Goal: Task Accomplishment & Management: Manage account settings

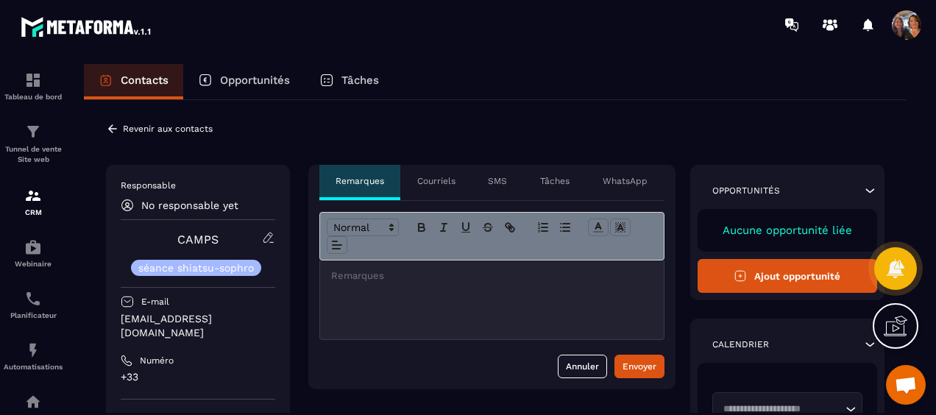
scroll to position [3170, 0]
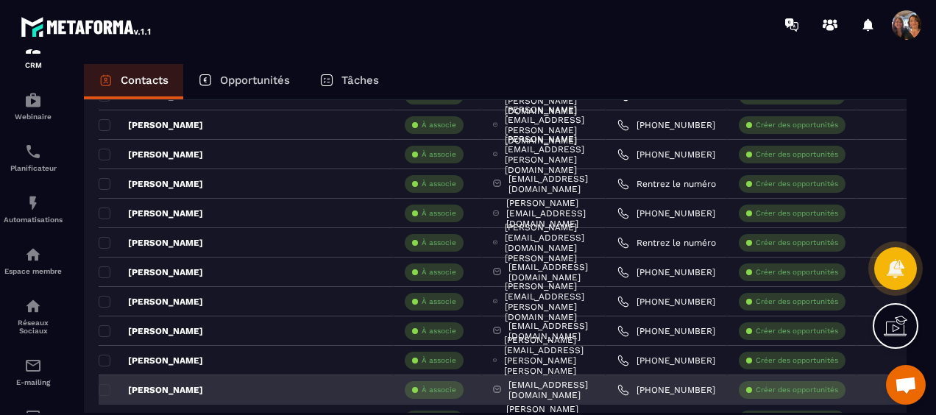
scroll to position [662, 0]
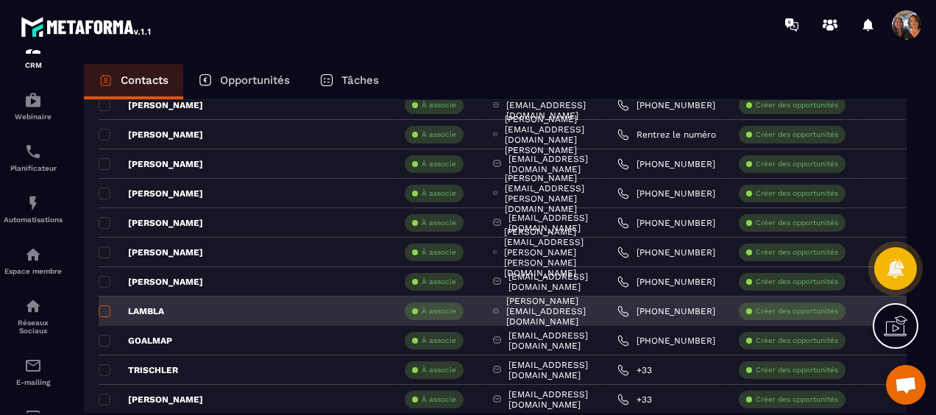
click at [104, 305] on span at bounding box center [105, 311] width 12 height 12
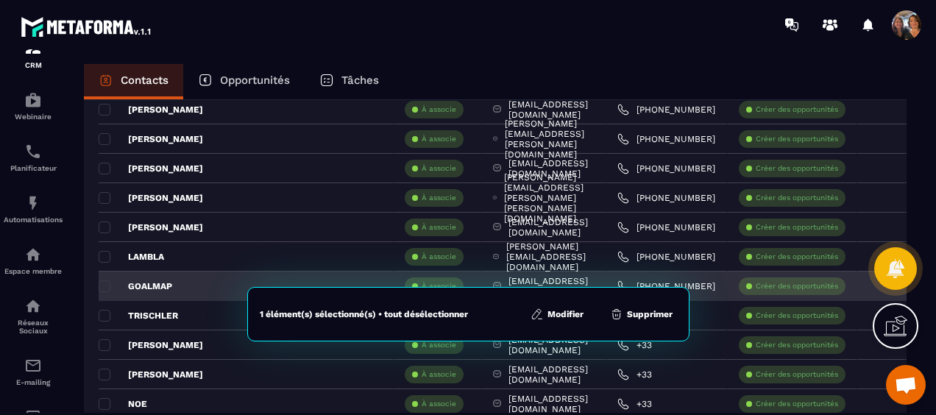
scroll to position [736, 0]
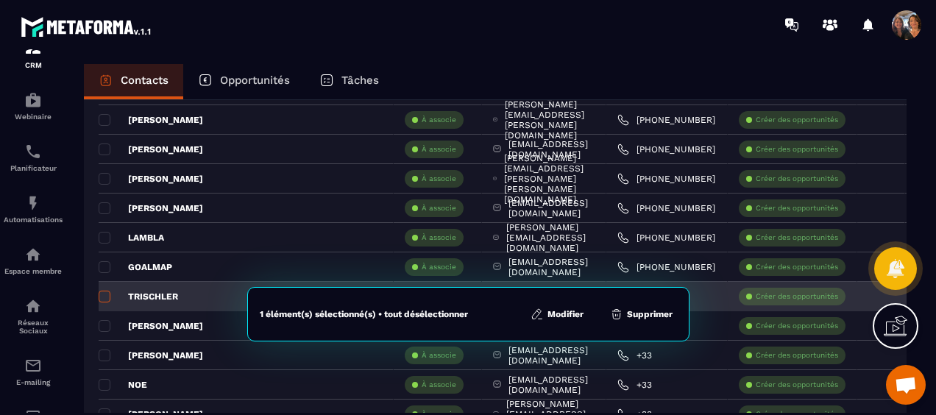
click at [103, 293] on span at bounding box center [105, 297] width 12 height 12
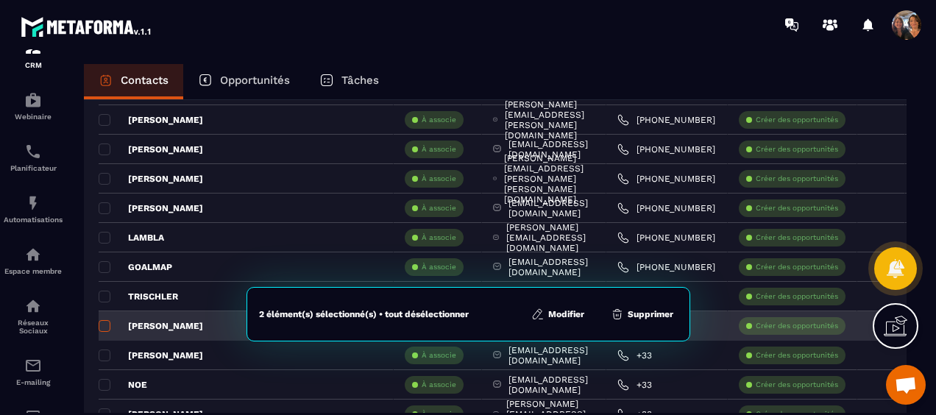
click at [103, 324] on span at bounding box center [105, 326] width 12 height 12
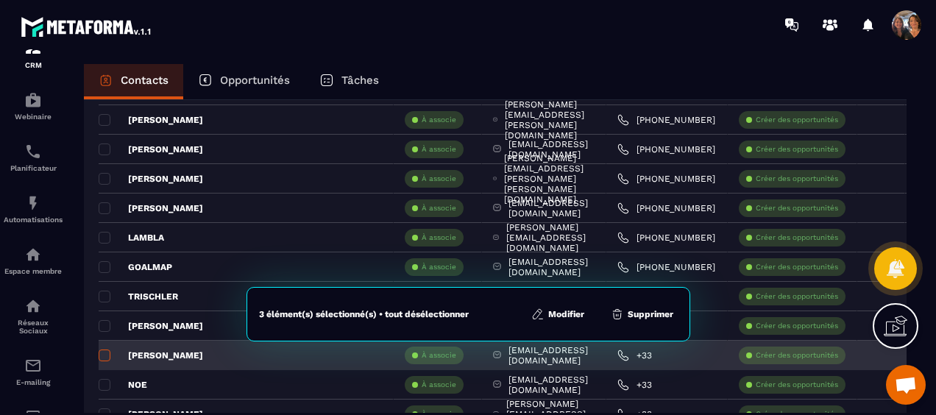
click at [103, 349] on span at bounding box center [105, 355] width 12 height 12
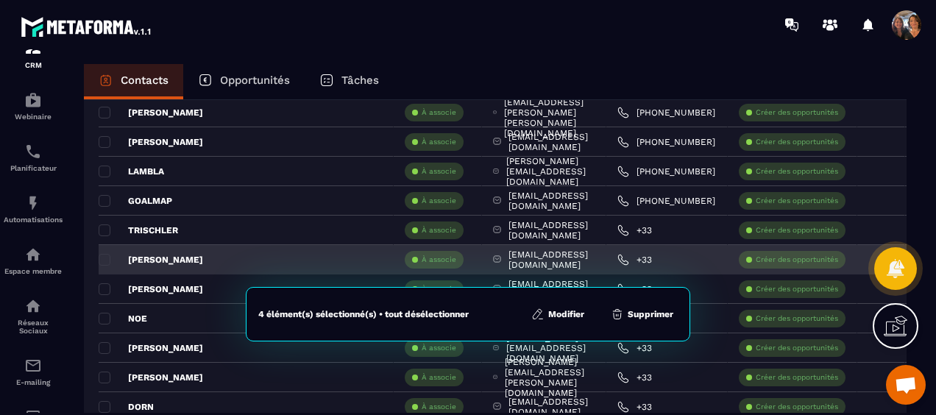
scroll to position [883, 0]
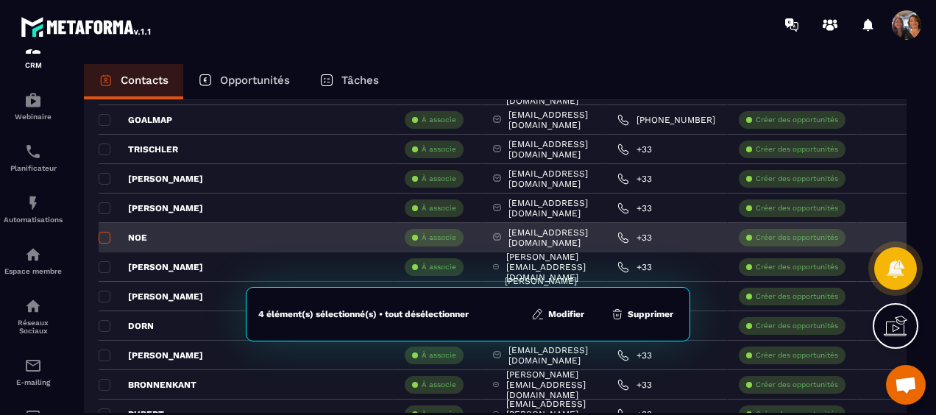
click at [105, 236] on span at bounding box center [105, 238] width 12 height 12
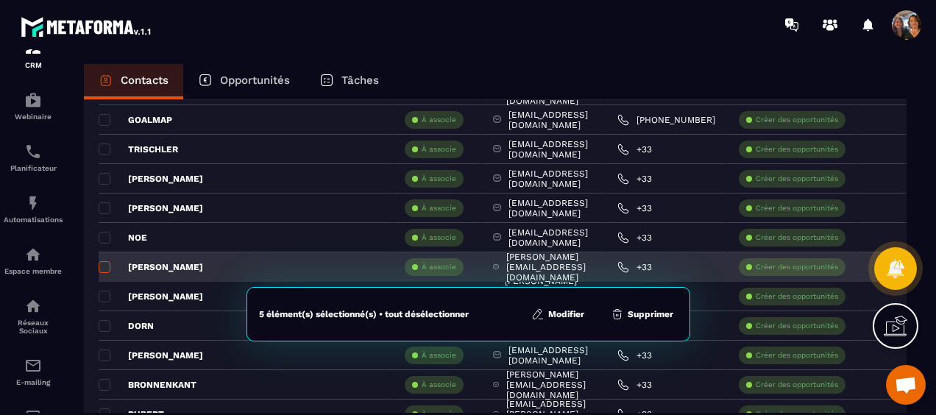
click at [103, 262] on span at bounding box center [105, 267] width 12 height 12
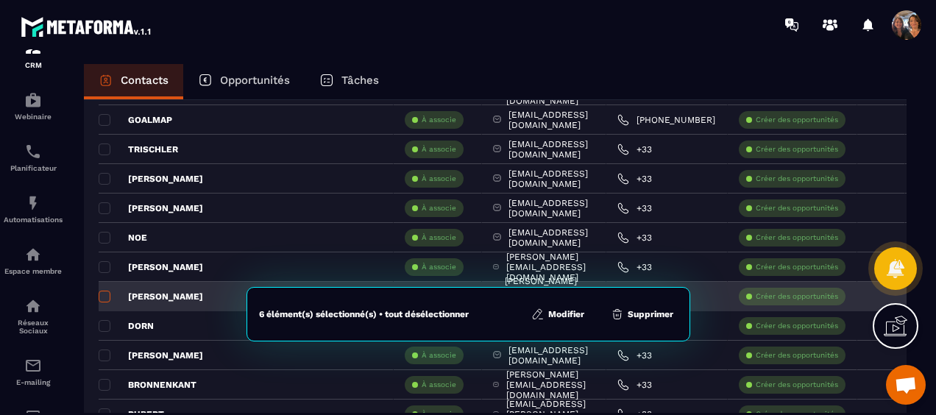
click at [101, 291] on span at bounding box center [105, 297] width 12 height 12
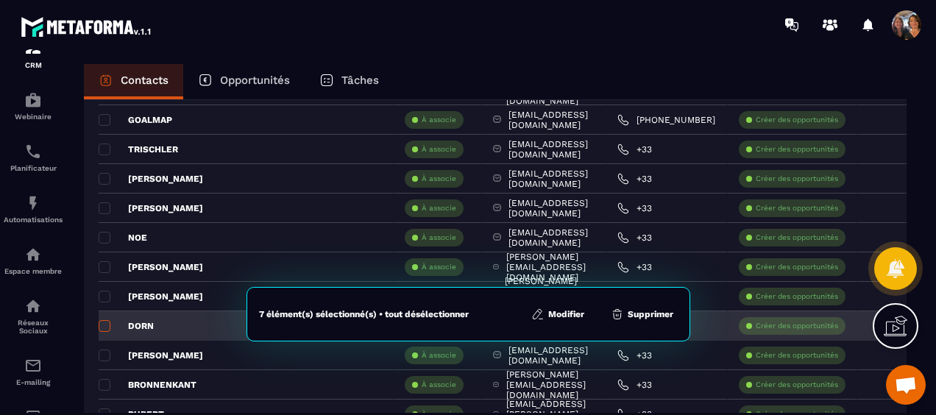
click at [104, 325] on span at bounding box center [105, 326] width 12 height 12
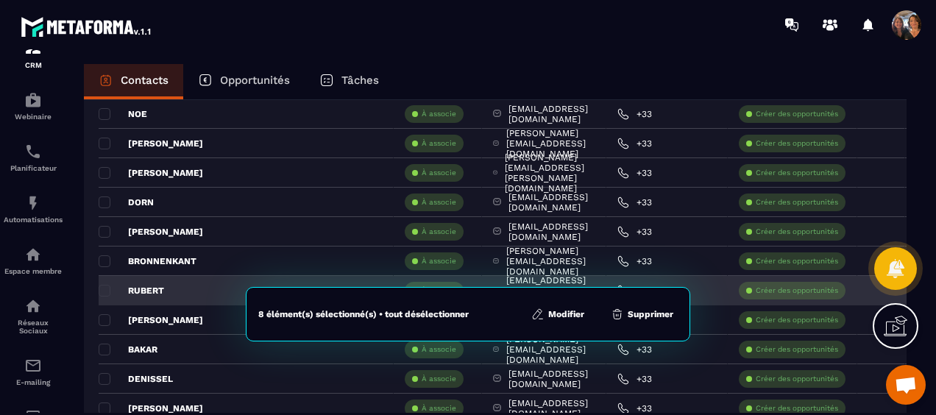
scroll to position [1030, 0]
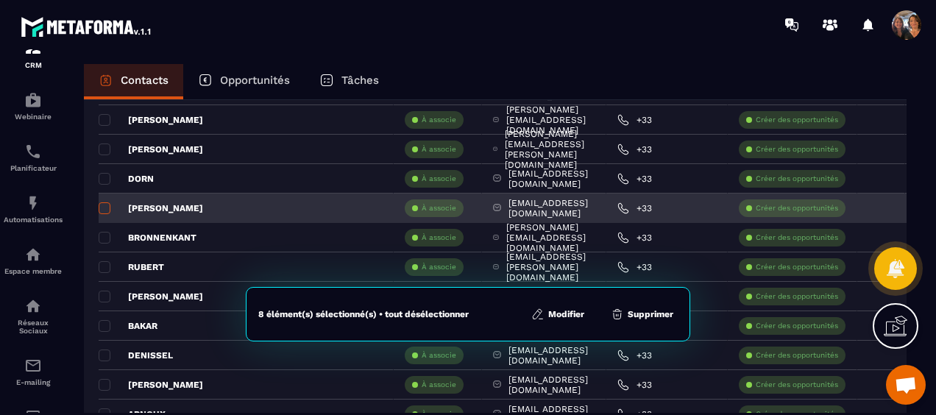
click at [103, 207] on span at bounding box center [105, 208] width 12 height 12
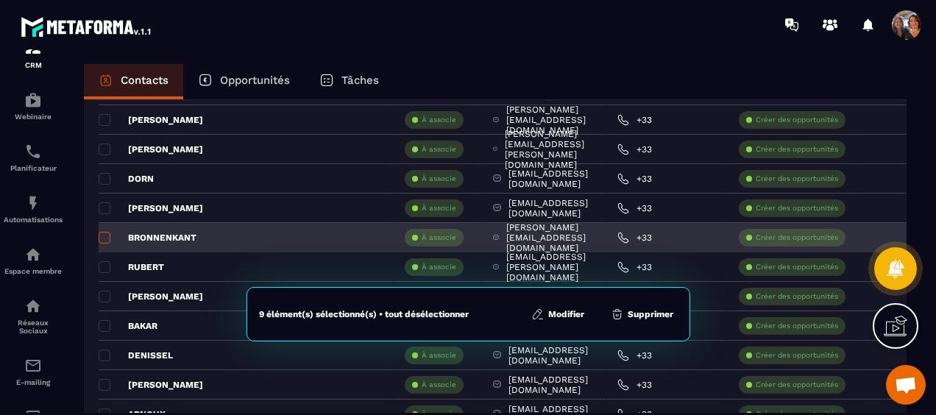
click at [102, 232] on span at bounding box center [105, 238] width 12 height 12
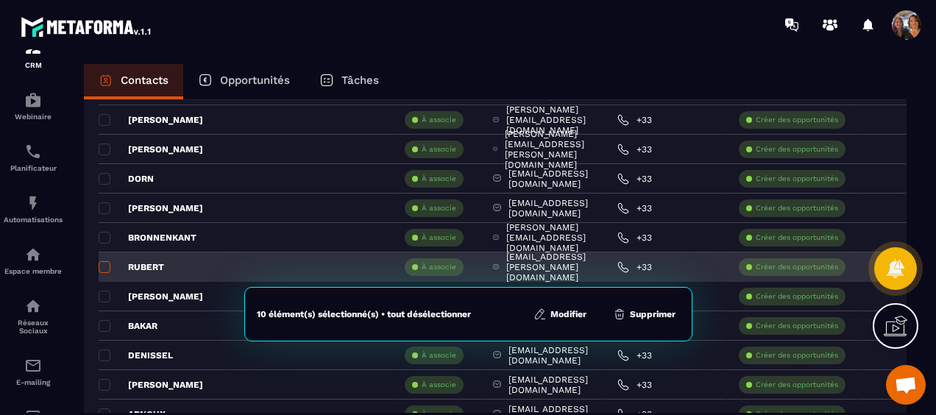
click at [103, 264] on span at bounding box center [105, 267] width 12 height 12
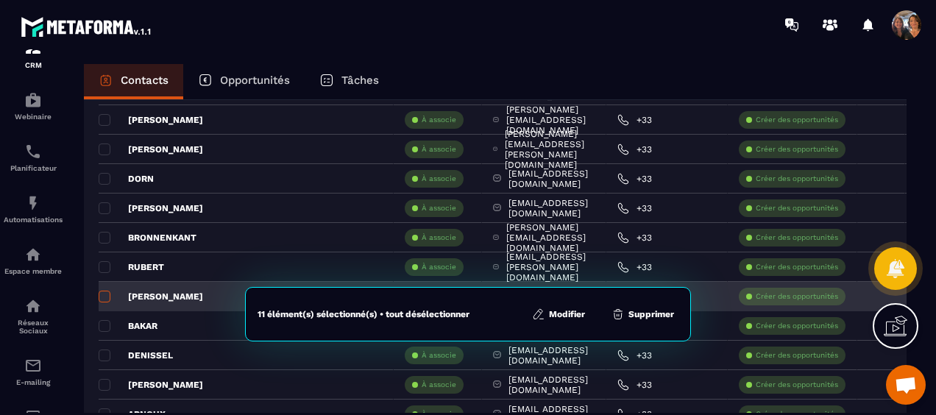
click at [103, 291] on span at bounding box center [105, 297] width 12 height 12
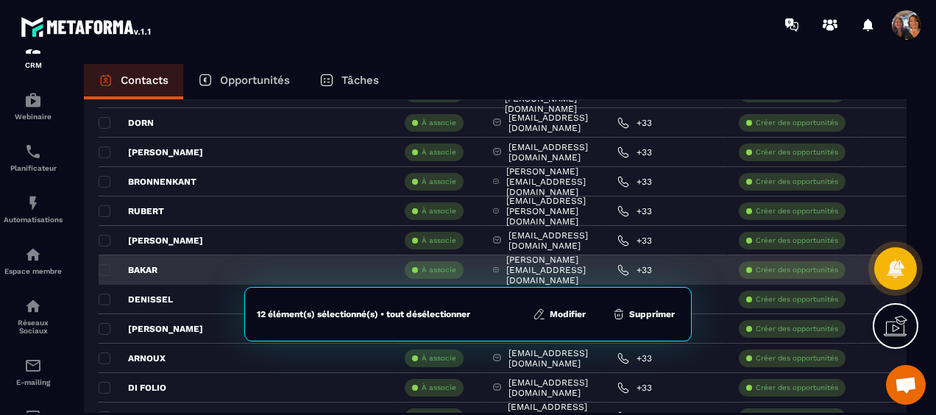
scroll to position [1104, 0]
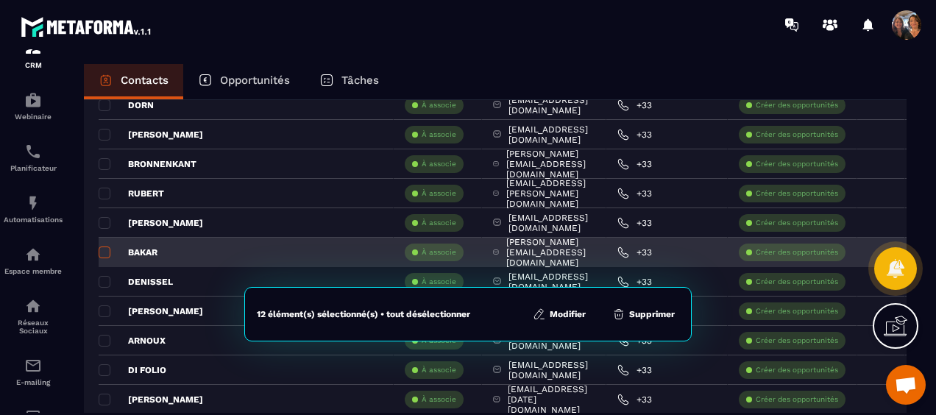
click at [106, 247] on span at bounding box center [105, 252] width 12 height 12
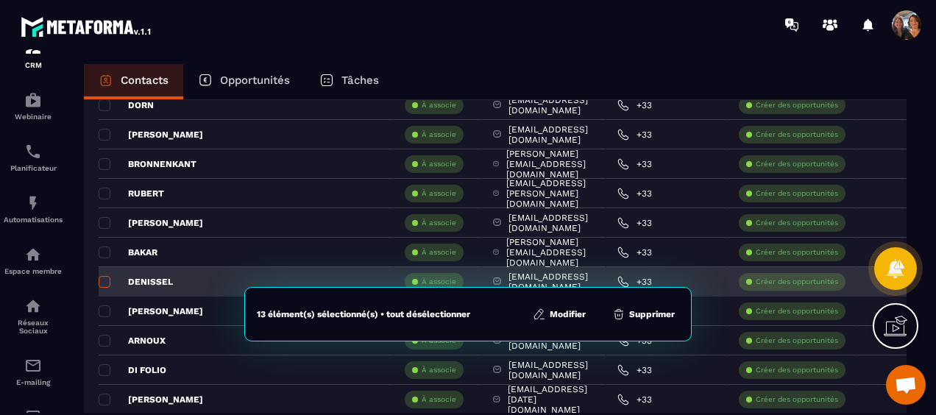
click at [106, 277] on span at bounding box center [105, 282] width 12 height 12
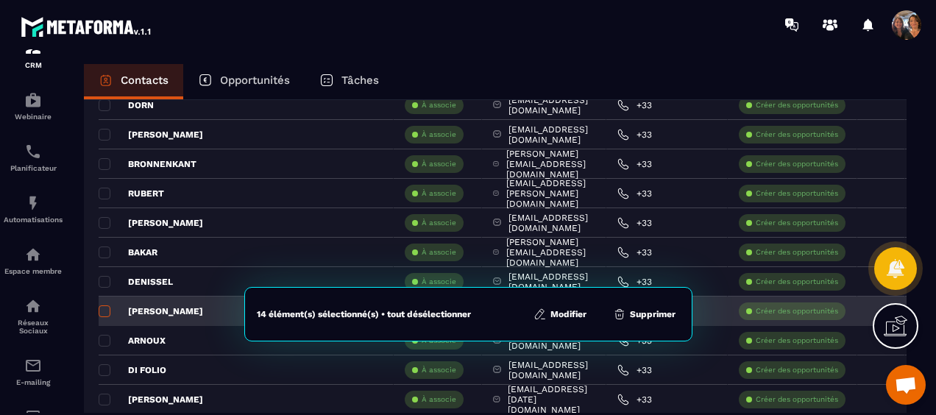
click at [104, 305] on span at bounding box center [105, 311] width 12 height 12
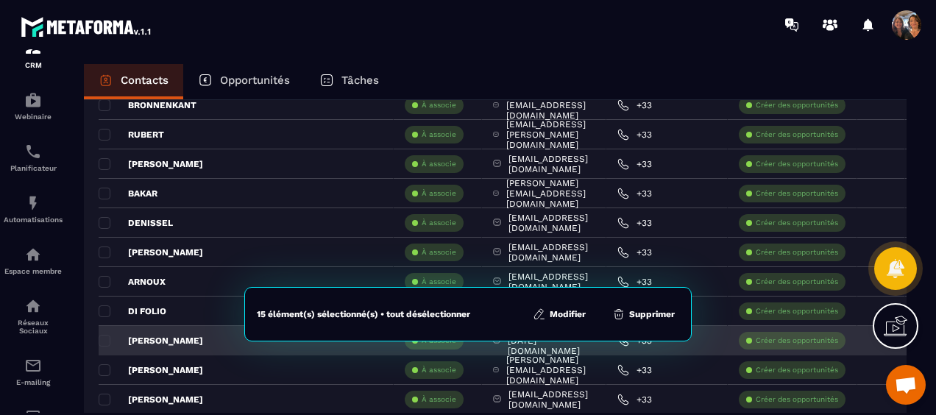
scroll to position [1251, 0]
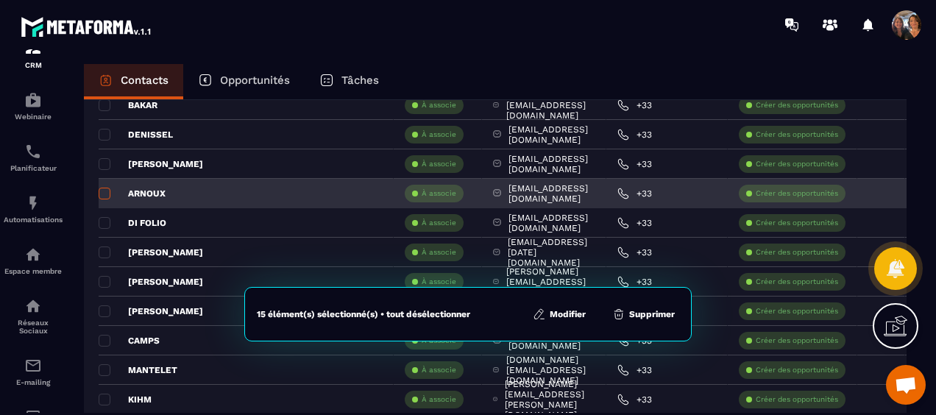
click at [104, 188] on span at bounding box center [105, 194] width 12 height 12
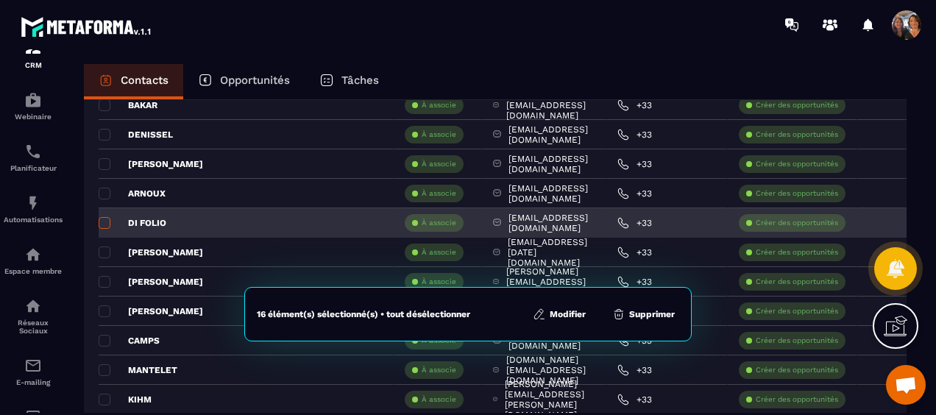
click at [104, 217] on span at bounding box center [105, 223] width 12 height 12
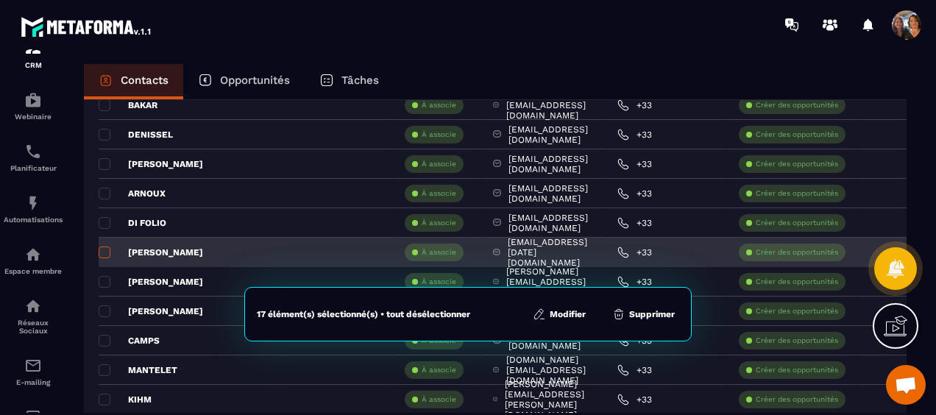
click at [104, 249] on span at bounding box center [105, 252] width 12 height 12
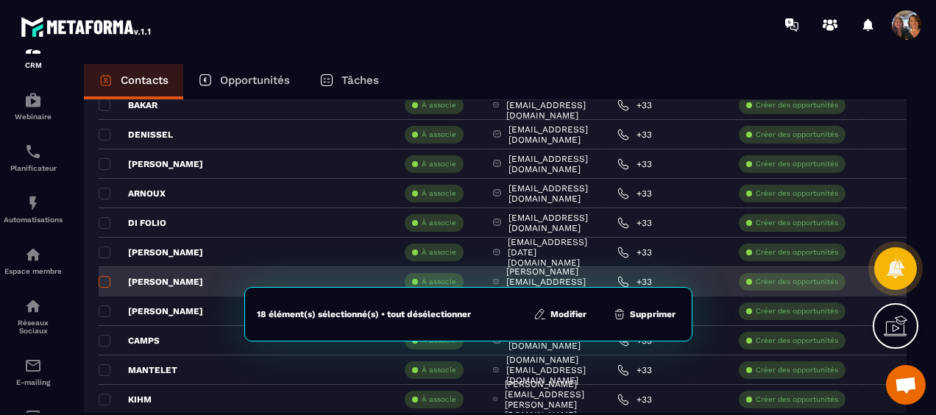
click at [106, 277] on span at bounding box center [105, 282] width 12 height 12
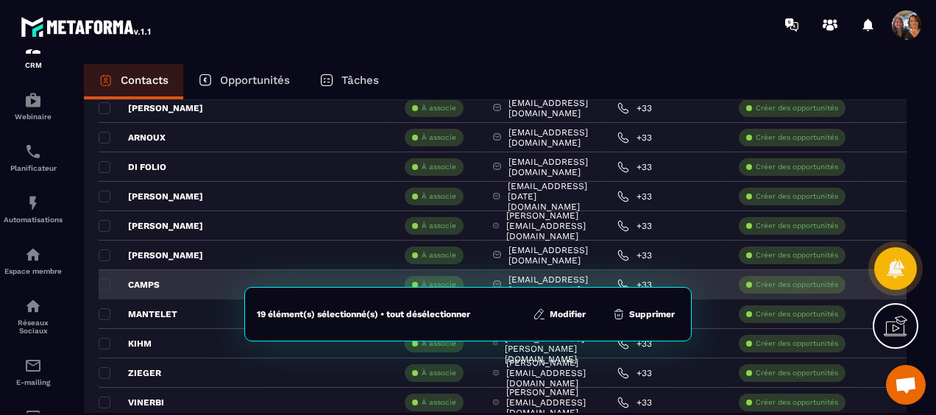
scroll to position [1324, 0]
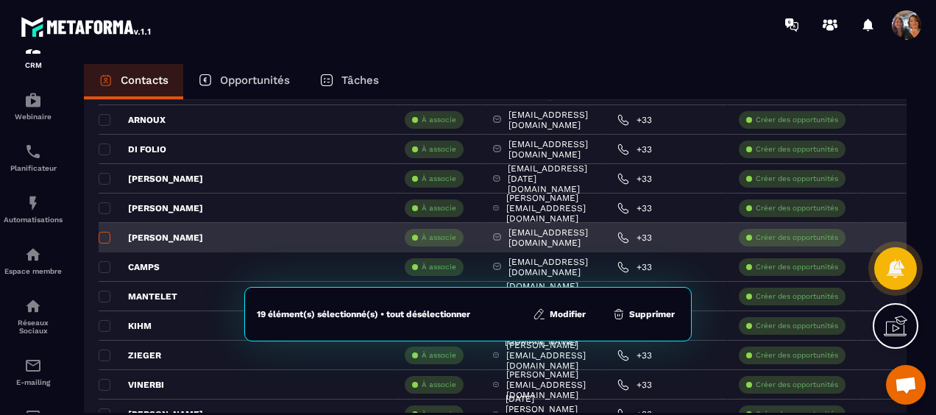
click at [103, 232] on span at bounding box center [105, 238] width 12 height 12
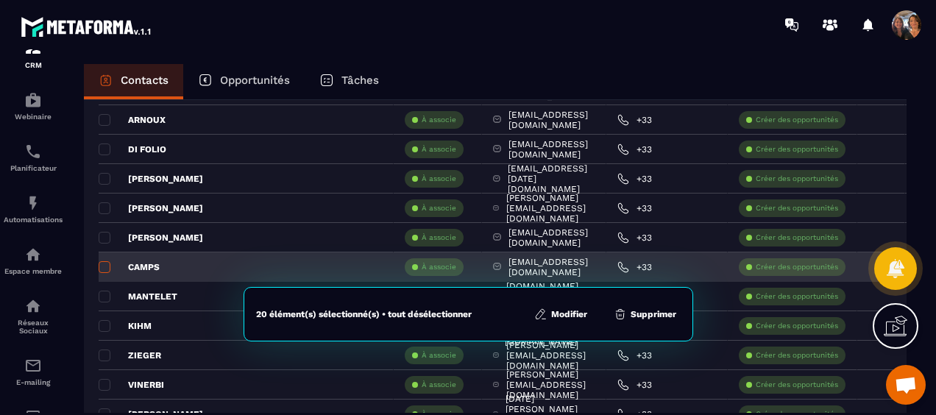
click at [104, 264] on span at bounding box center [105, 267] width 12 height 12
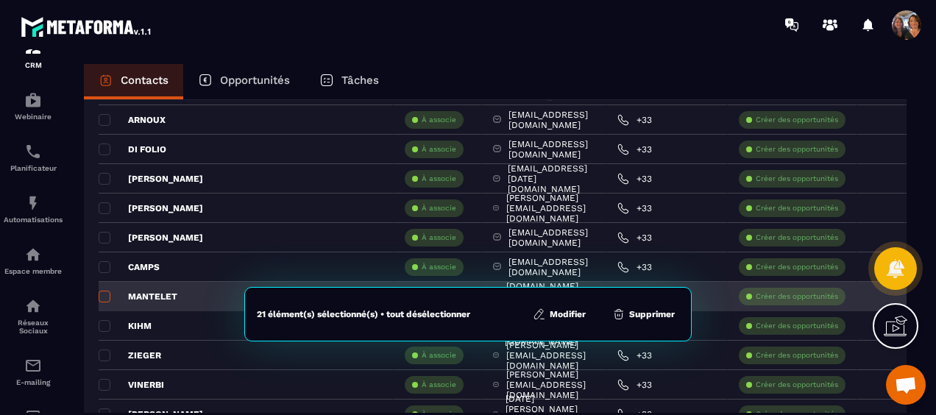
click at [102, 291] on span at bounding box center [105, 297] width 12 height 12
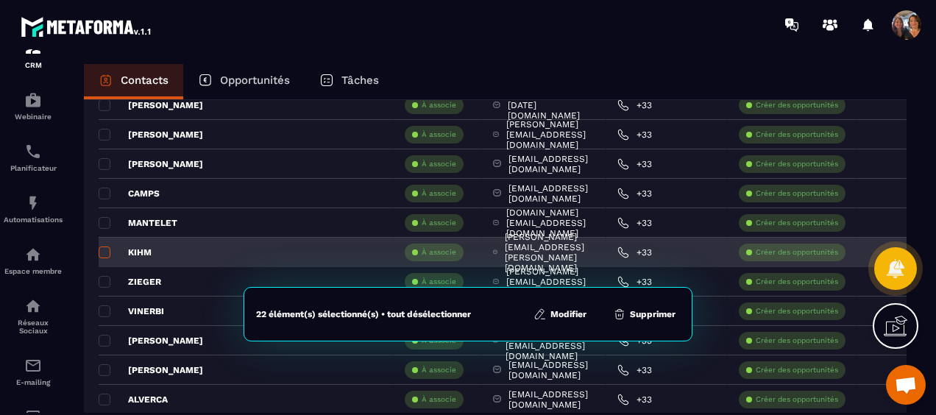
click at [103, 249] on span at bounding box center [105, 252] width 12 height 12
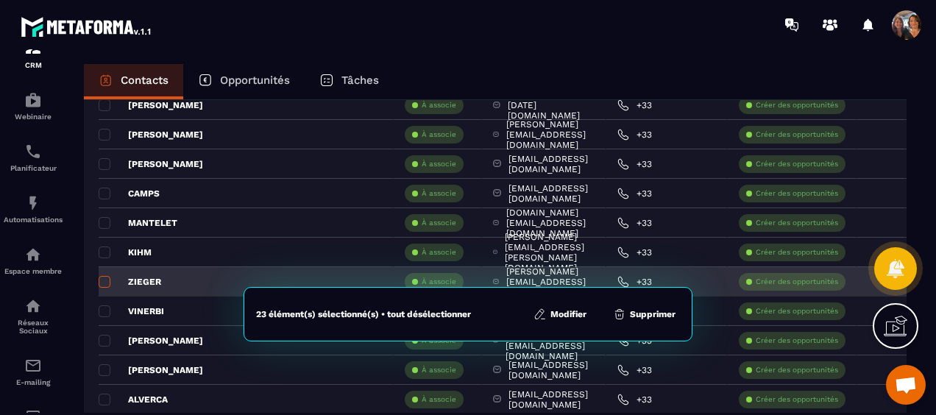
click at [104, 277] on span at bounding box center [105, 282] width 12 height 12
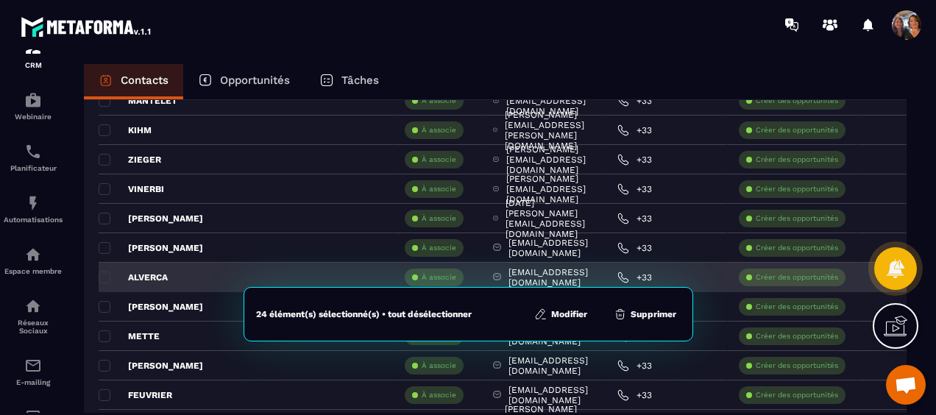
scroll to position [1545, 0]
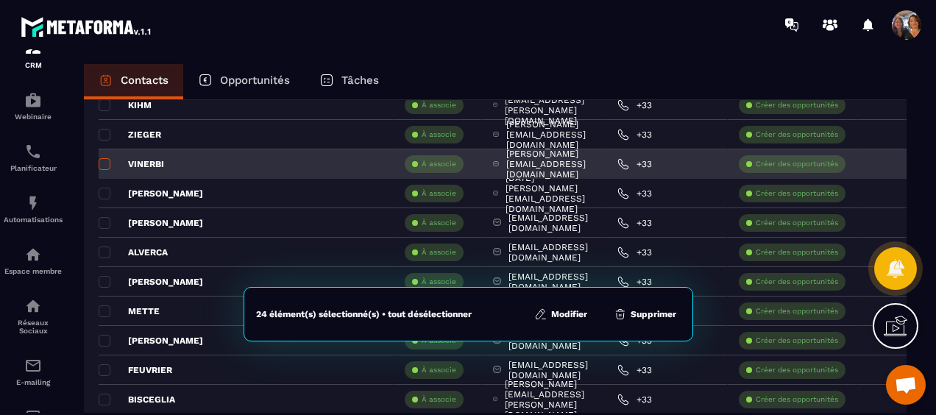
click at [102, 158] on span at bounding box center [105, 164] width 12 height 12
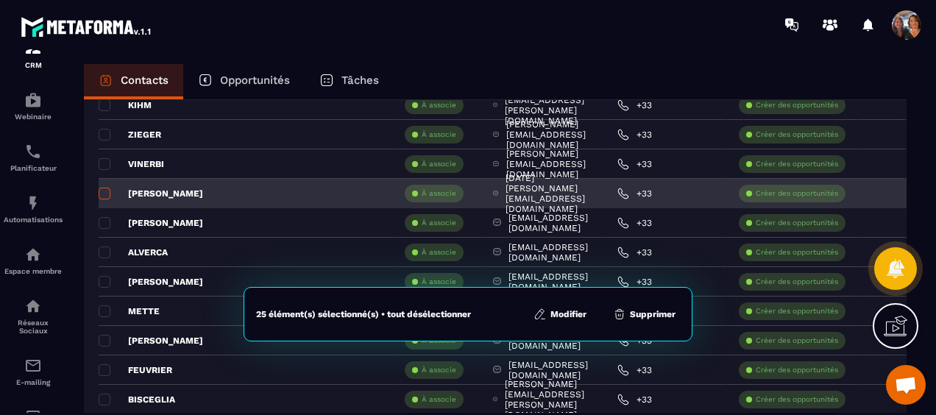
click at [106, 188] on span at bounding box center [105, 194] width 12 height 12
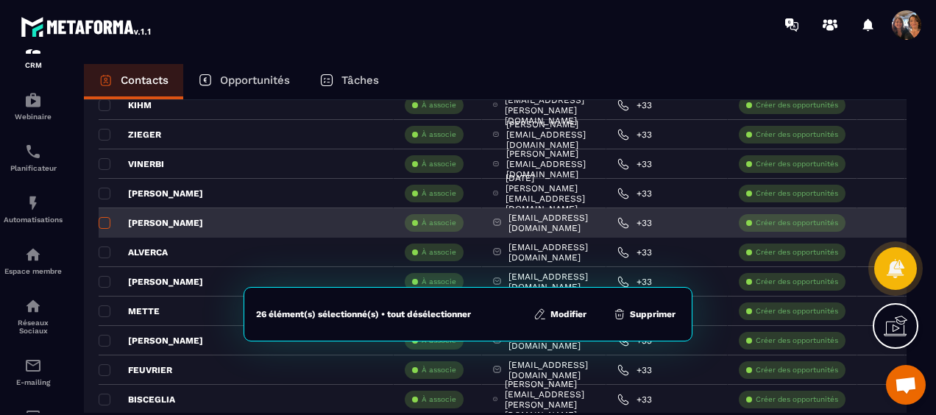
click at [103, 217] on span at bounding box center [105, 223] width 12 height 12
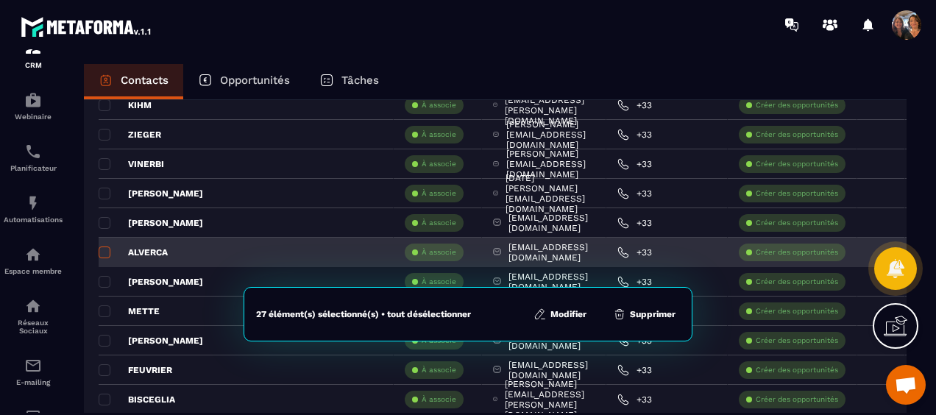
click at [108, 247] on span at bounding box center [105, 252] width 12 height 12
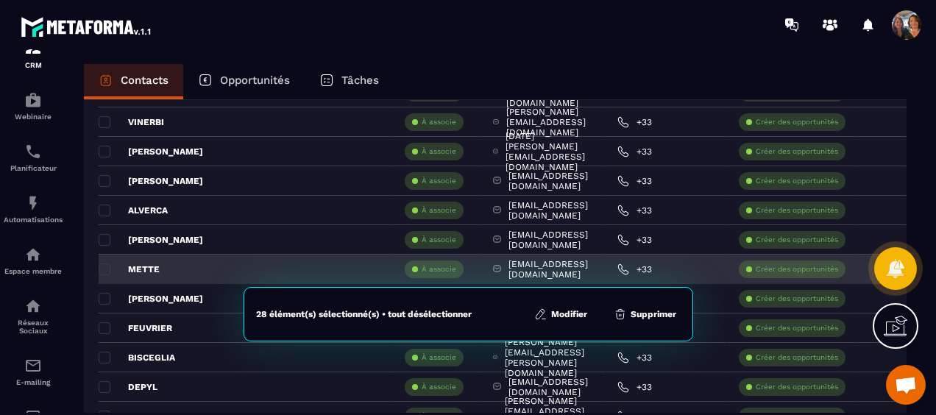
scroll to position [1619, 0]
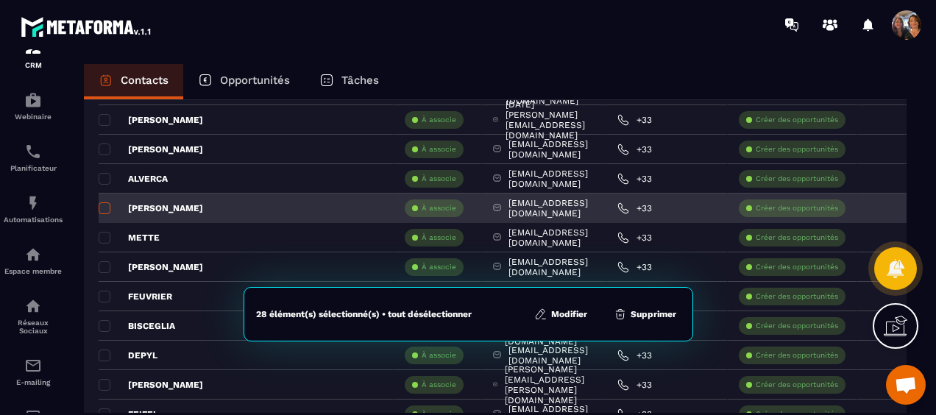
click at [103, 202] on span at bounding box center [105, 208] width 12 height 12
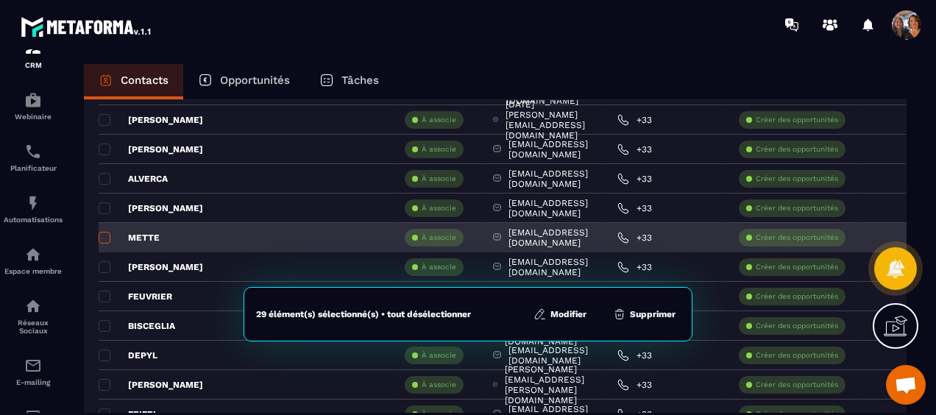
click at [103, 236] on span at bounding box center [105, 238] width 12 height 12
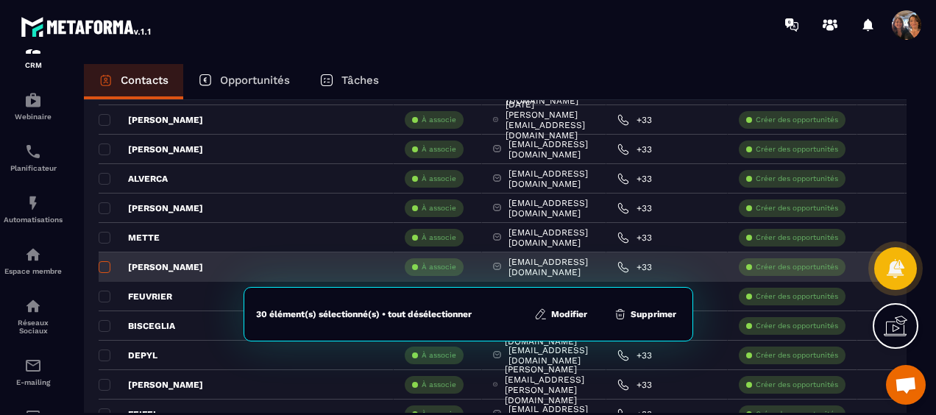
click at [107, 262] on span at bounding box center [105, 267] width 12 height 12
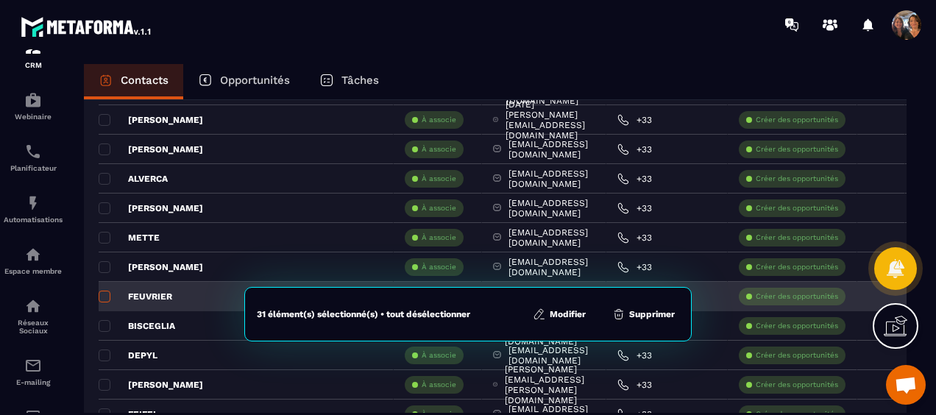
click at [104, 291] on span at bounding box center [105, 297] width 12 height 12
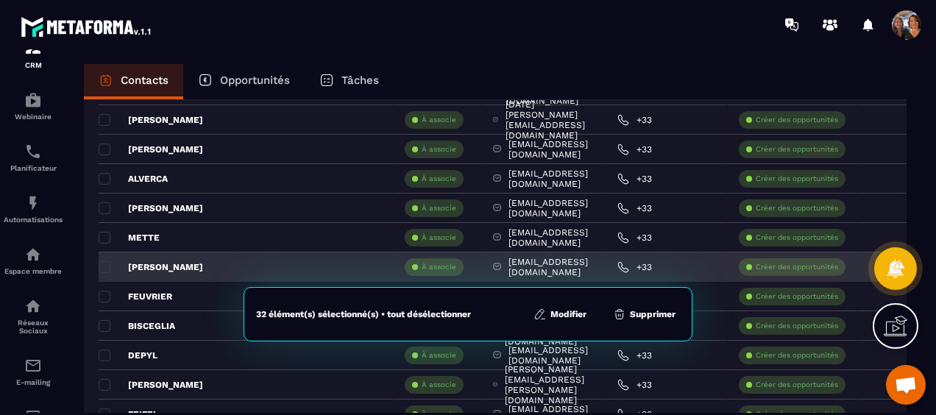
scroll to position [1692, 0]
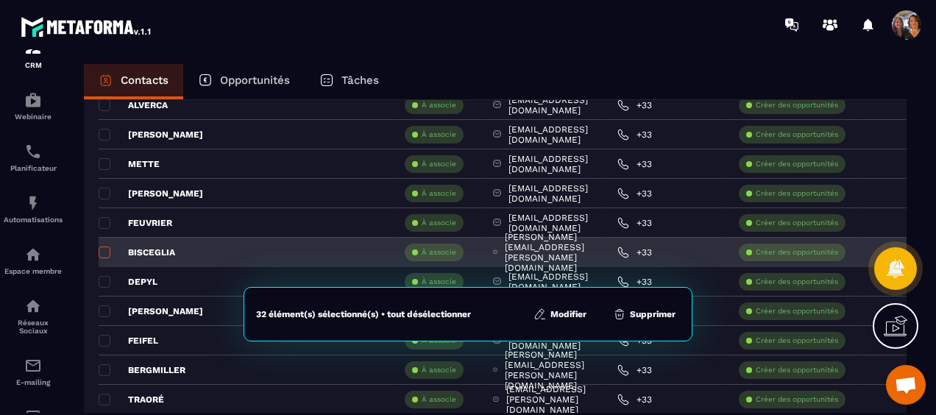
click at [104, 249] on span at bounding box center [105, 252] width 12 height 12
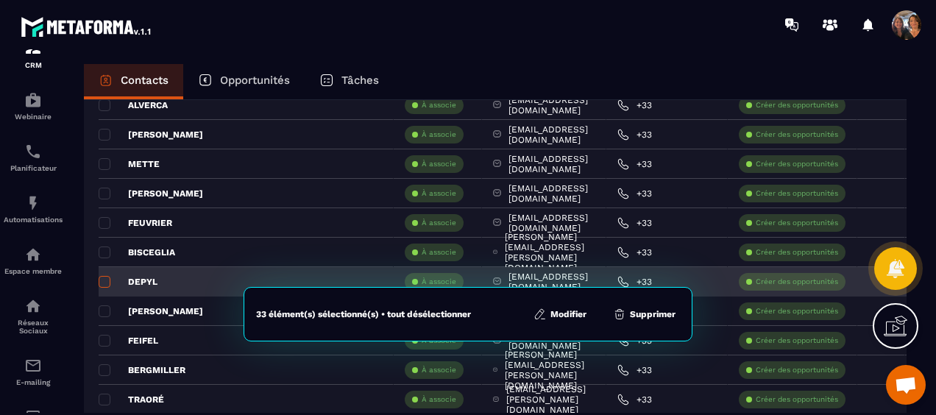
click at [105, 280] on span at bounding box center [105, 282] width 12 height 12
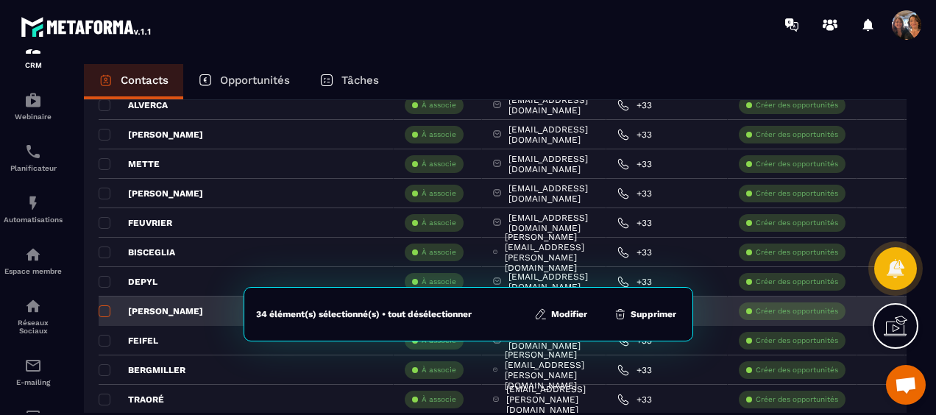
click at [103, 305] on span at bounding box center [105, 311] width 12 height 12
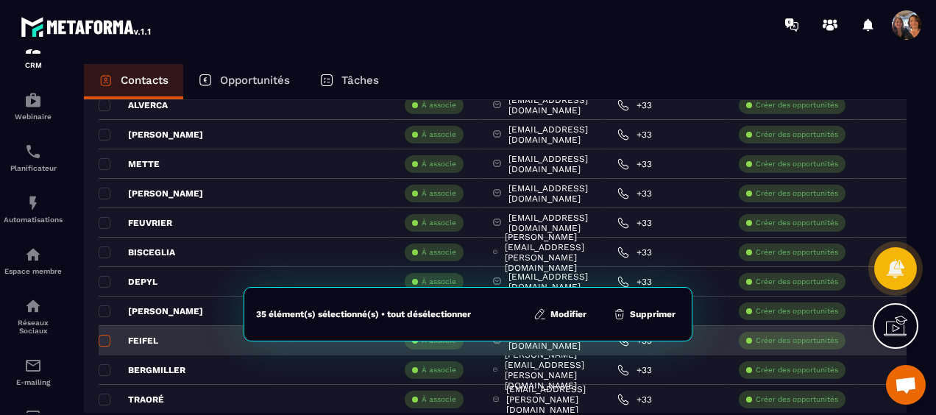
click at [102, 335] on span at bounding box center [105, 341] width 12 height 12
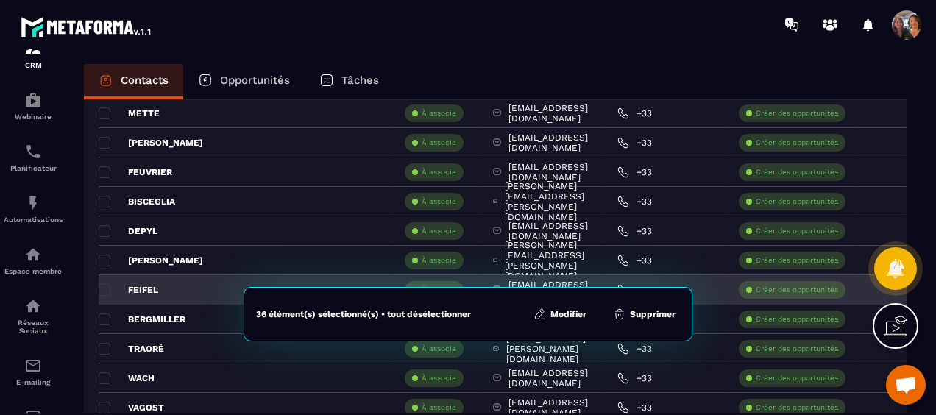
scroll to position [1766, 0]
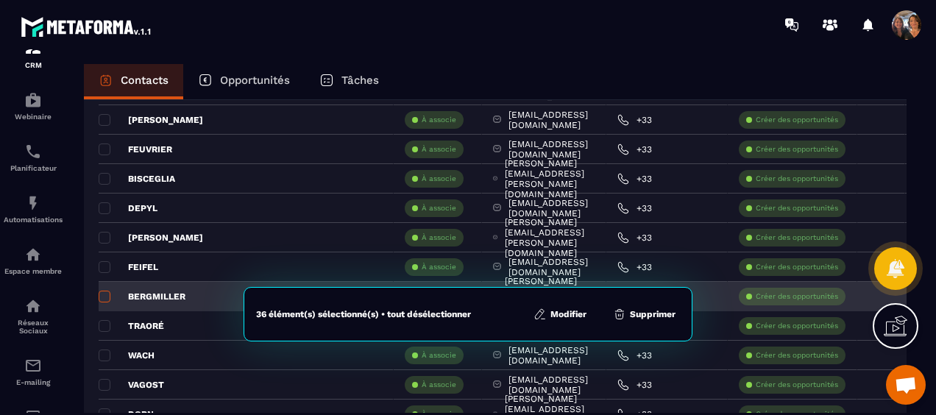
click at [105, 291] on span at bounding box center [105, 297] width 12 height 12
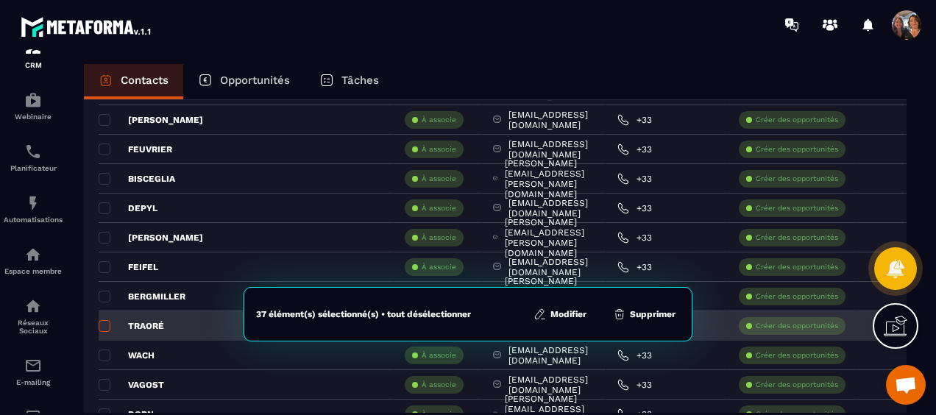
click at [105, 320] on span at bounding box center [105, 326] width 12 height 12
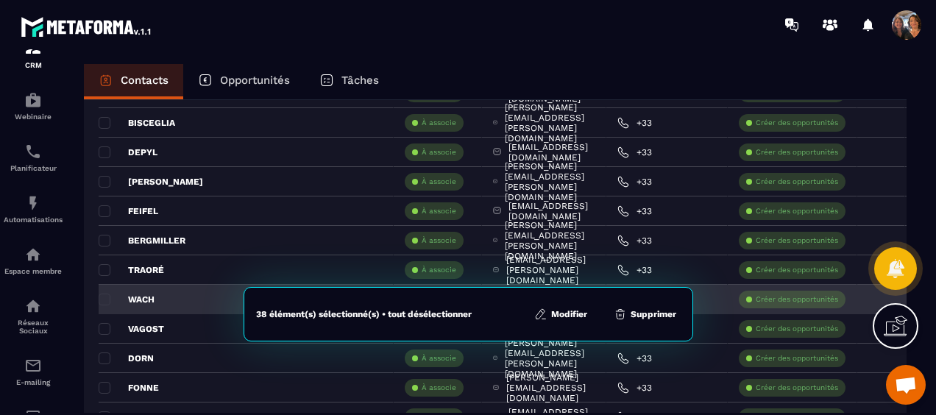
scroll to position [1839, 0]
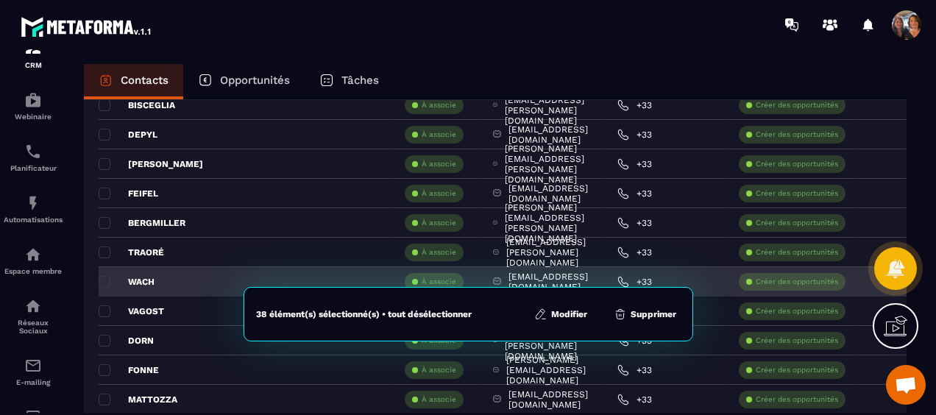
click at [102, 273] on div "WACH" at bounding box center [246, 281] width 295 height 29
